Goal: Complete application form

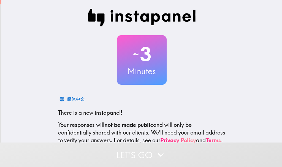
scroll to position [62, 0]
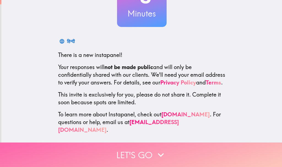
click at [166, 149] on button "Let's go" at bounding box center [141, 155] width 282 height 25
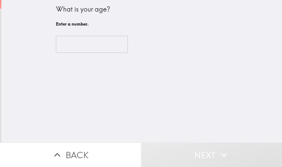
scroll to position [0, 0]
click at [99, 47] on input "number" at bounding box center [92, 44] width 72 height 17
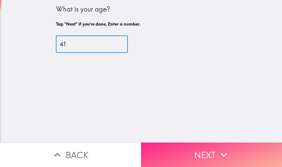
type input "41"
click at [214, 155] on button "Next" at bounding box center [211, 155] width 141 height 25
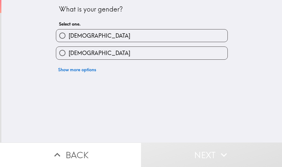
click at [102, 36] on label "[DEMOGRAPHIC_DATA]" at bounding box center [141, 35] width 171 height 12
click at [69, 36] on input "[DEMOGRAPHIC_DATA]" at bounding box center [62, 35] width 12 height 12
radio input "true"
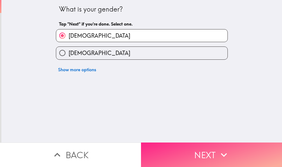
click at [222, 149] on icon "button" at bounding box center [224, 155] width 12 height 12
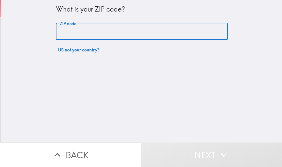
click at [112, 29] on input "ZIP code" at bounding box center [142, 31] width 172 height 17
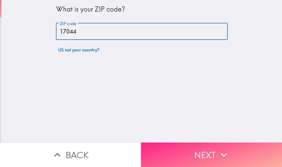
type input "17044"
click at [214, 151] on button "Next" at bounding box center [211, 155] width 141 height 25
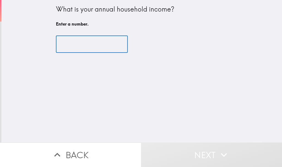
click at [77, 44] on input "number" at bounding box center [92, 44] width 72 height 17
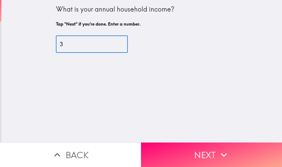
type input "4"
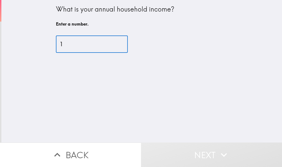
click at [113, 42] on input "1" at bounding box center [92, 44] width 72 height 17
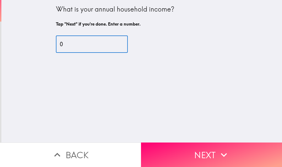
click at [113, 45] on input "0" at bounding box center [92, 44] width 72 height 17
click at [113, 45] on input "-1" at bounding box center [92, 44] width 72 height 17
type input "7"
click at [112, 41] on input "7" at bounding box center [92, 44] width 72 height 17
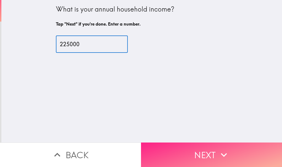
type input "225000"
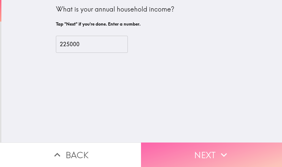
click at [209, 151] on button "Next" at bounding box center [211, 155] width 141 height 25
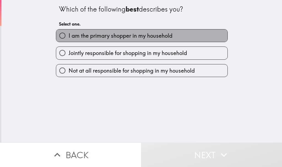
click at [164, 38] on span "I am the primary shopper in my household" at bounding box center [121, 36] width 104 height 8
click at [69, 38] on input "I am the primary shopper in my household" at bounding box center [62, 35] width 12 height 12
radio input "true"
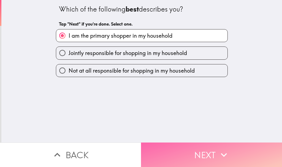
click at [207, 153] on button "Next" at bounding box center [211, 155] width 141 height 25
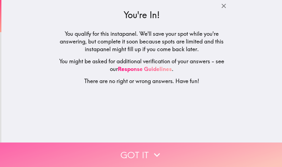
click at [186, 150] on button "Got it" at bounding box center [141, 155] width 282 height 25
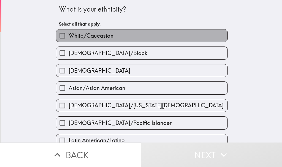
click at [90, 31] on label "White/Caucasian" at bounding box center [141, 35] width 171 height 12
click at [69, 31] on input "White/Caucasian" at bounding box center [62, 35] width 12 height 12
checkbox input "true"
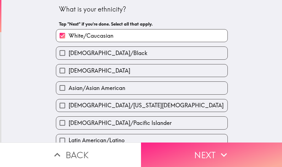
click at [201, 156] on button "Next" at bounding box center [211, 155] width 141 height 25
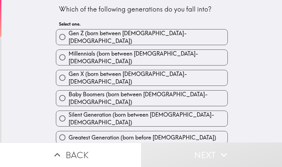
click at [162, 54] on label "Millennials (born between [DEMOGRAPHIC_DATA]-[DEMOGRAPHIC_DATA])" at bounding box center [141, 57] width 171 height 15
click at [69, 54] on input "Millennials (born between [DEMOGRAPHIC_DATA]-[DEMOGRAPHIC_DATA])" at bounding box center [62, 57] width 12 height 12
radio input "true"
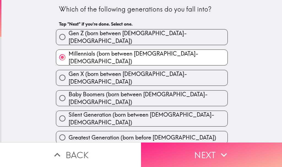
click at [212, 152] on button "Next" at bounding box center [211, 155] width 141 height 25
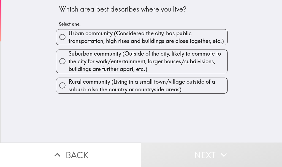
click at [58, 64] on input "Suburban community (Outside of the city, likely to commute to the city for work…" at bounding box center [62, 61] width 12 height 12
radio input "true"
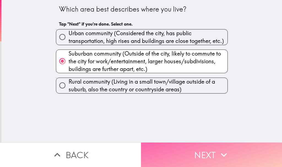
click at [212, 152] on button "Next" at bounding box center [211, 155] width 141 height 25
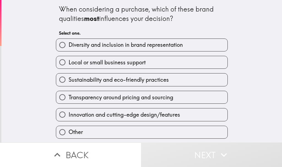
click at [150, 84] on span "Sustainability and eco-friendly practices" at bounding box center [119, 80] width 100 height 8
click at [69, 84] on input "Sustainability and eco-friendly practices" at bounding box center [62, 80] width 12 height 12
radio input "true"
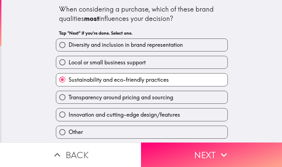
scroll to position [18, 0]
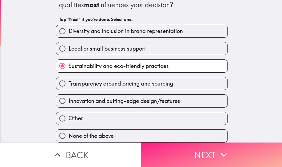
click at [214, 152] on button "Next" at bounding box center [211, 155] width 141 height 25
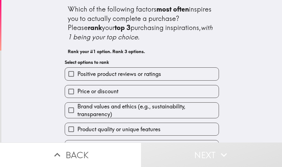
click at [151, 74] on span "Positive product reviews or ratings" at bounding box center [119, 74] width 84 height 8
click at [77, 74] on input "Positive product reviews or ratings" at bounding box center [71, 74] width 12 height 12
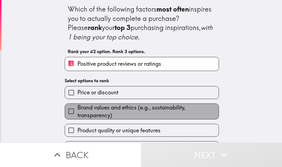
click at [145, 116] on span "Brand values and ethics (e.g., sustainability, transparency)" at bounding box center [147, 111] width 141 height 15
click at [77, 116] on input "Brand values and ethics (e.g., sustainability, transparency)" at bounding box center [71, 111] width 12 height 12
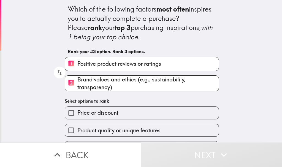
scroll to position [51, 0]
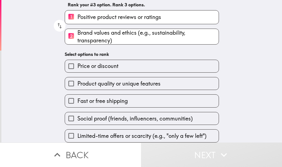
click at [138, 100] on label "Fast or free shipping" at bounding box center [142, 101] width 154 height 12
click at [77, 100] on input "Fast or free shipping" at bounding box center [71, 101] width 12 height 12
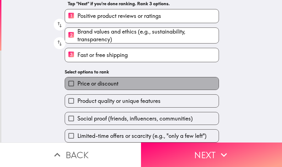
click at [142, 80] on label "Price or discount" at bounding box center [142, 83] width 154 height 12
click at [77, 80] on input "Price or discount" at bounding box center [71, 83] width 12 height 12
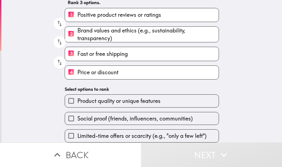
click at [134, 31] on span "Brand values and ethics (e.g., sustainability, transparency)" at bounding box center [147, 34] width 141 height 15
click at [77, 31] on input "2 Brand values and ethics (e.g., sustainability, transparency)" at bounding box center [71, 35] width 12 height 14
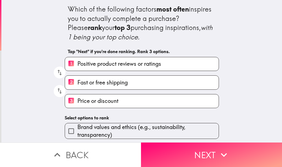
scroll to position [53, 0]
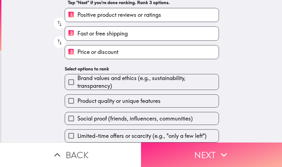
click at [222, 149] on icon "button" at bounding box center [224, 155] width 12 height 12
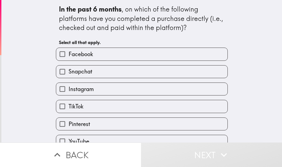
scroll to position [27, 0]
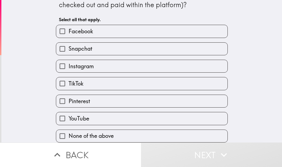
click at [111, 130] on label "None of the above" at bounding box center [141, 136] width 171 height 12
click at [69, 130] on input "None of the above" at bounding box center [62, 136] width 12 height 12
checkbox input "true"
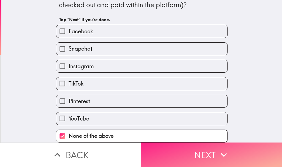
click at [219, 149] on icon "button" at bounding box center [224, 155] width 12 height 12
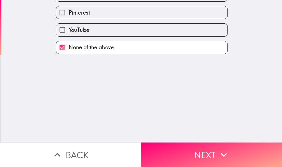
scroll to position [0, 0]
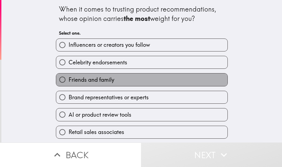
click at [101, 74] on label "Friends and family" at bounding box center [141, 80] width 171 height 12
click at [69, 74] on input "Friends and family" at bounding box center [62, 80] width 12 height 12
radio input "true"
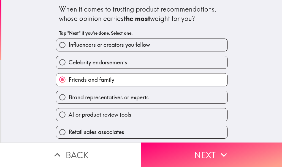
click at [106, 97] on span "Brand representatives or experts" at bounding box center [109, 98] width 80 height 8
click at [69, 97] on input "Brand representatives or experts" at bounding box center [62, 97] width 12 height 12
radio input "true"
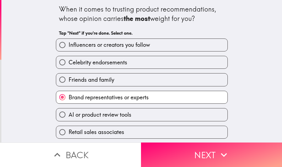
scroll to position [0, 0]
click at [77, 78] on span "Friends and family" at bounding box center [92, 80] width 46 height 8
click at [69, 78] on input "Friends and family" at bounding box center [62, 80] width 12 height 12
radio input "true"
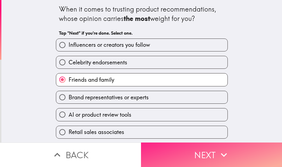
click at [204, 154] on button "Next" at bounding box center [211, 155] width 141 height 25
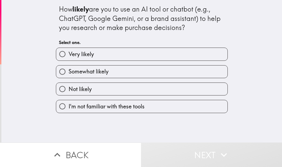
click at [112, 56] on label "Very likely" at bounding box center [141, 54] width 171 height 12
click at [69, 56] on input "Very likely" at bounding box center [62, 54] width 12 height 12
radio input "true"
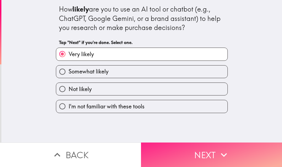
click at [218, 150] on icon "button" at bounding box center [224, 155] width 12 height 12
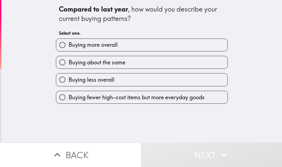
click at [128, 63] on label "Buying about the same" at bounding box center [141, 62] width 171 height 12
click at [69, 63] on input "Buying about the same" at bounding box center [62, 62] width 12 height 12
radio input "true"
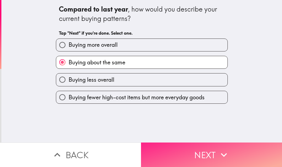
click at [233, 150] on button "Next" at bounding box center [211, 155] width 141 height 25
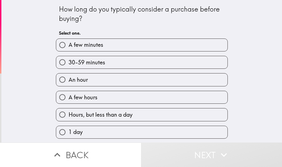
click at [97, 134] on label "1 day" at bounding box center [141, 132] width 171 height 12
click at [69, 134] on input "1 day" at bounding box center [62, 132] width 12 height 12
radio input "true"
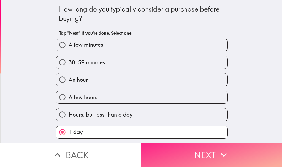
click at [211, 144] on button "Next" at bounding box center [211, 155] width 141 height 25
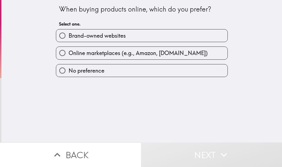
click at [168, 53] on span "Online marketplaces (e.g., Amazon, [DOMAIN_NAME])" at bounding box center [138, 53] width 139 height 8
click at [69, 53] on input "Online marketplaces (e.g., Amazon, [DOMAIN_NAME])" at bounding box center [62, 53] width 12 height 12
radio input "true"
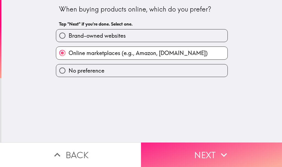
click at [214, 149] on button "Next" at bounding box center [211, 155] width 141 height 25
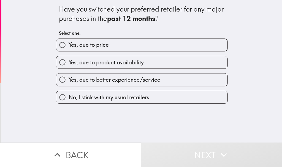
click at [153, 80] on span "Yes, due to better experience/service" at bounding box center [115, 80] width 92 height 8
click at [69, 80] on input "Yes, due to better experience/service" at bounding box center [62, 80] width 12 height 12
radio input "true"
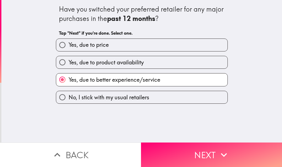
drag, startPoint x: 198, startPoint y: 109, endPoint x: 209, endPoint y: 111, distance: 11.5
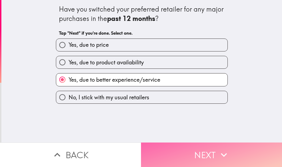
drag, startPoint x: 209, startPoint y: 111, endPoint x: 209, endPoint y: 145, distance: 33.9
click at [209, 145] on button "Next" at bounding box center [211, 155] width 141 height 25
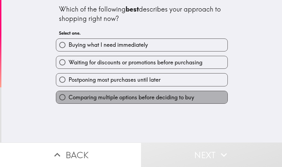
click at [130, 98] on span "Comparing multiple options before deciding to buy" at bounding box center [132, 98] width 126 height 8
click at [69, 98] on input "Comparing multiple options before deciding to buy" at bounding box center [62, 97] width 12 height 12
radio input "true"
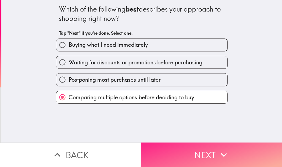
click at [204, 149] on button "Next" at bounding box center [211, 155] width 141 height 25
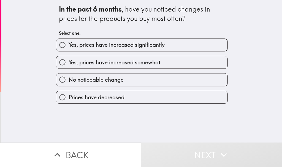
click at [137, 64] on span "Yes, prices have increased somewhat" at bounding box center [115, 63] width 92 height 8
click at [69, 64] on input "Yes, prices have increased somewhat" at bounding box center [62, 62] width 12 height 12
radio input "true"
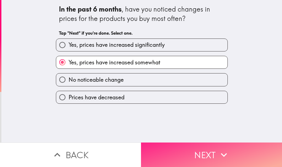
click at [219, 152] on icon "button" at bounding box center [224, 155] width 12 height 12
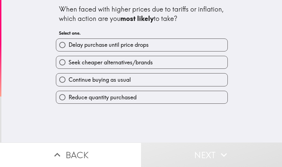
click at [135, 63] on span "Seek cheaper alternatives/brands" at bounding box center [111, 63] width 84 height 8
click at [69, 63] on input "Seek cheaper alternatives/brands" at bounding box center [62, 62] width 12 height 12
radio input "true"
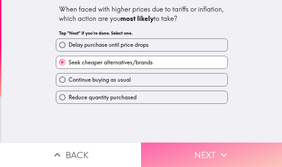
click at [222, 153] on icon "button" at bounding box center [224, 155] width 6 height 4
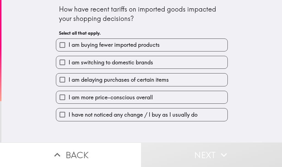
click at [56, 97] on input "I am more price-conscious overall" at bounding box center [62, 97] width 12 height 12
checkbox input "true"
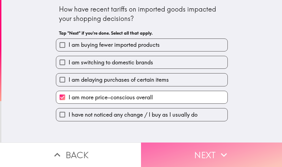
click at [207, 152] on button "Next" at bounding box center [211, 155] width 141 height 25
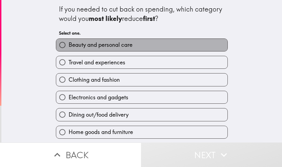
click at [125, 45] on span "Beauty and personal care" at bounding box center [101, 45] width 64 height 8
click at [69, 45] on input "Beauty and personal care" at bounding box center [62, 45] width 12 height 12
radio input "true"
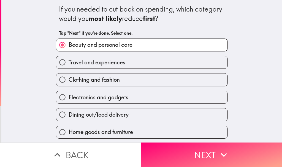
click at [127, 62] on label "Travel and experiences" at bounding box center [141, 62] width 171 height 12
click at [69, 62] on input "Travel and experiences" at bounding box center [62, 62] width 12 height 12
radio input "true"
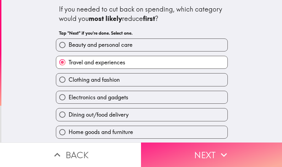
click at [212, 150] on button "Next" at bounding box center [211, 155] width 141 height 25
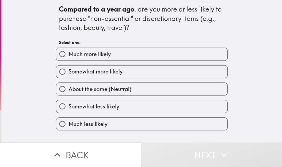
click at [127, 54] on label "Much more likely" at bounding box center [141, 54] width 171 height 12
click at [69, 54] on input "Much more likely" at bounding box center [62, 54] width 12 height 12
radio input "true"
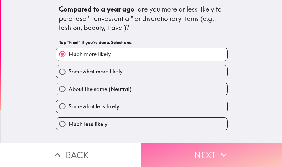
click at [225, 150] on icon "button" at bounding box center [224, 155] width 12 height 12
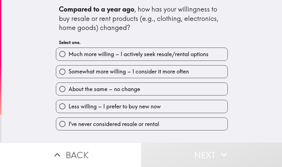
click at [156, 69] on span "Somewhat more willing – I consider it more often" at bounding box center [129, 72] width 120 height 8
click at [69, 69] on input "Somewhat more willing – I consider it more often" at bounding box center [62, 72] width 12 height 12
radio input "true"
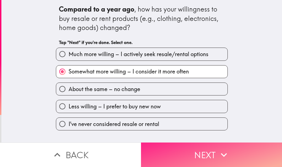
click at [232, 159] on button "Next" at bounding box center [211, 155] width 141 height 25
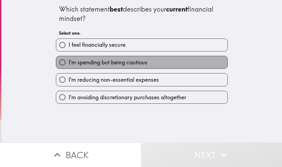
click at [129, 63] on span "I'm spending but being cautious" at bounding box center [108, 63] width 79 height 8
click at [69, 63] on input "I'm spending but being cautious" at bounding box center [62, 62] width 12 height 12
radio input "true"
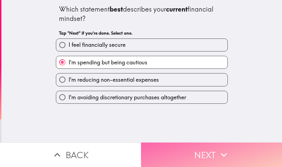
click at [226, 143] on button "Next" at bounding box center [211, 155] width 141 height 25
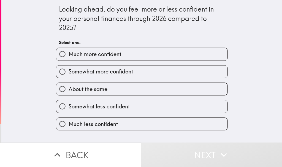
click at [148, 73] on label "Somewhat more confident" at bounding box center [141, 72] width 171 height 12
click at [69, 73] on input "Somewhat more confident" at bounding box center [62, 72] width 12 height 12
radio input "true"
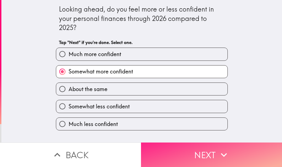
click at [219, 155] on icon "button" at bounding box center [224, 155] width 12 height 12
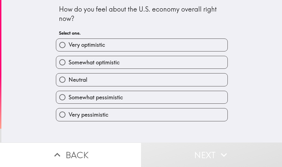
click at [119, 47] on label "Very optimistic" at bounding box center [141, 45] width 171 height 12
click at [69, 47] on input "Very optimistic" at bounding box center [62, 45] width 12 height 12
radio input "true"
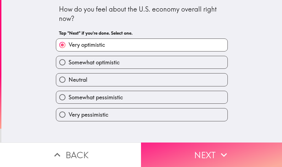
click at [224, 153] on icon "button" at bounding box center [224, 155] width 12 height 12
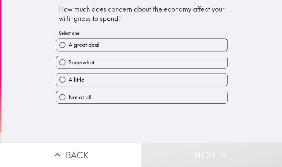
click at [121, 57] on label "Somewhat" at bounding box center [141, 62] width 171 height 12
click at [69, 57] on input "Somewhat" at bounding box center [62, 62] width 12 height 12
radio input "true"
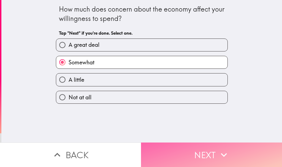
click at [234, 151] on button "Next" at bounding box center [211, 155] width 141 height 25
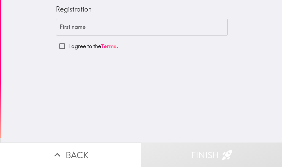
click at [111, 29] on input "First name" at bounding box center [142, 27] width 172 height 17
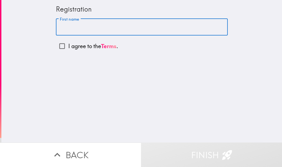
click at [57, 44] on input "I agree to the Terms ." at bounding box center [62, 46] width 12 height 12
checkbox input "true"
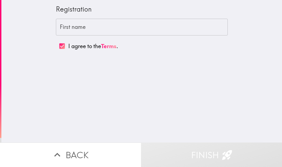
click at [133, 28] on input "First name" at bounding box center [142, 27] width 172 height 17
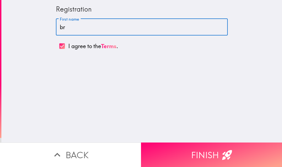
type input "b"
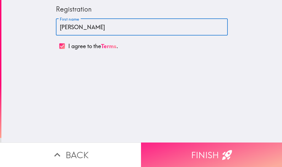
type input "[PERSON_NAME]"
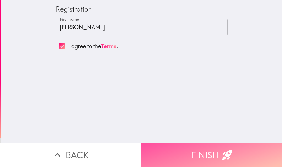
click at [221, 150] on icon "button" at bounding box center [227, 155] width 12 height 12
